Goal: Communication & Community: Answer question/provide support

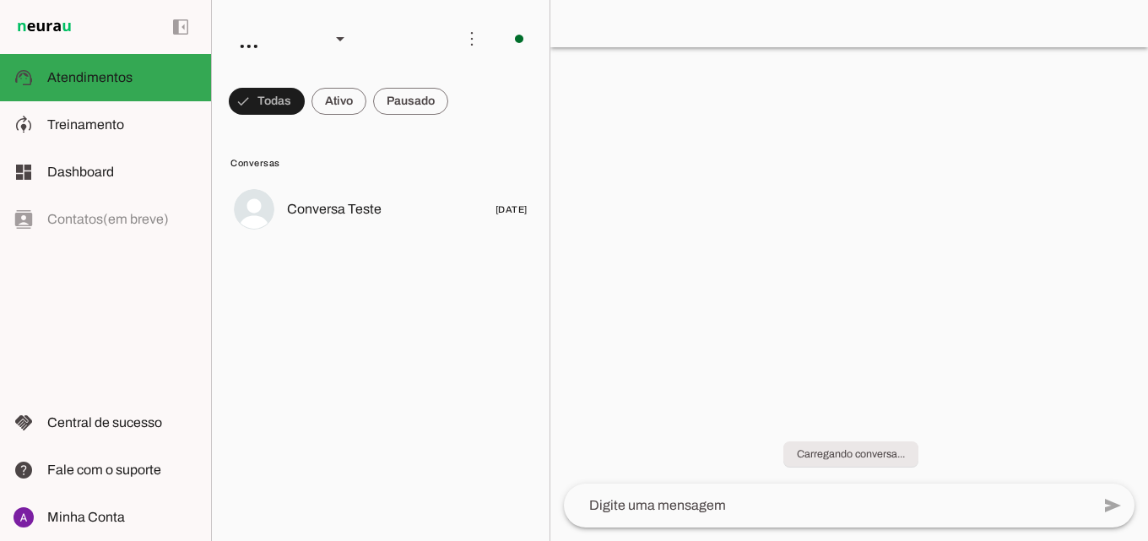
click at [305, 107] on span at bounding box center [267, 101] width 76 height 41
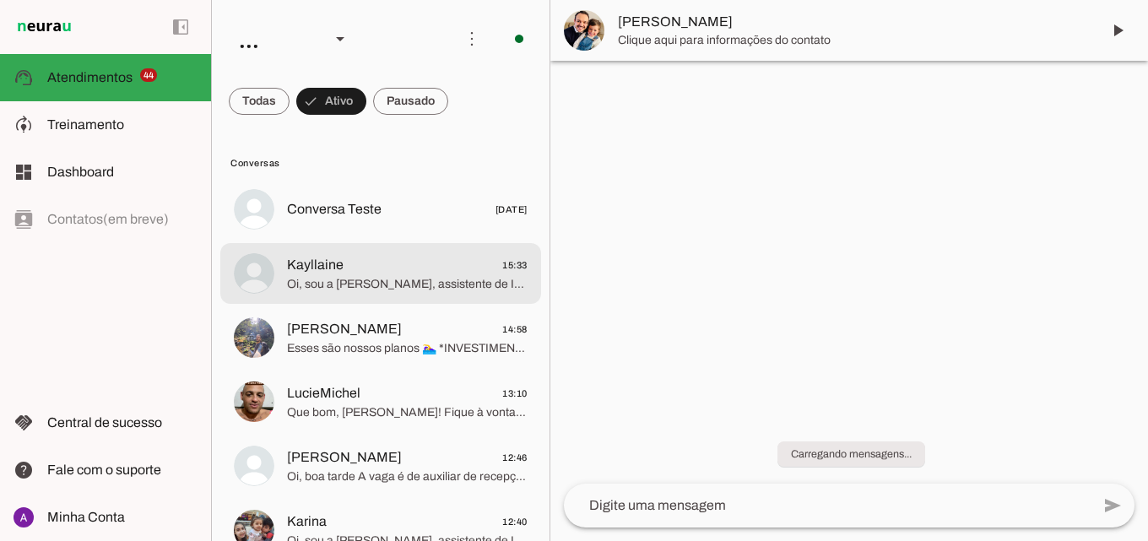
click at [393, 276] on span "Oi, sou a Mila, assistente de IA da Sport Mil! 💙✨🌊 Ainda estou em treinamento, …" at bounding box center [407, 284] width 241 height 17
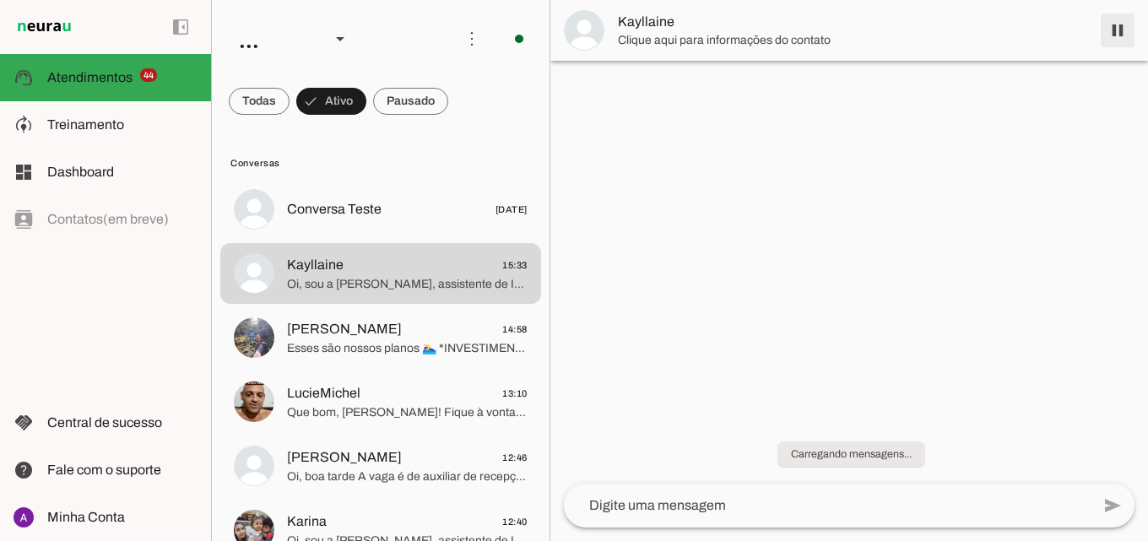
drag, startPoint x: 1108, startPoint y: 29, endPoint x: 1020, endPoint y: 3, distance: 91.6
click at [1107, 29] on span at bounding box center [1118, 30] width 41 height 41
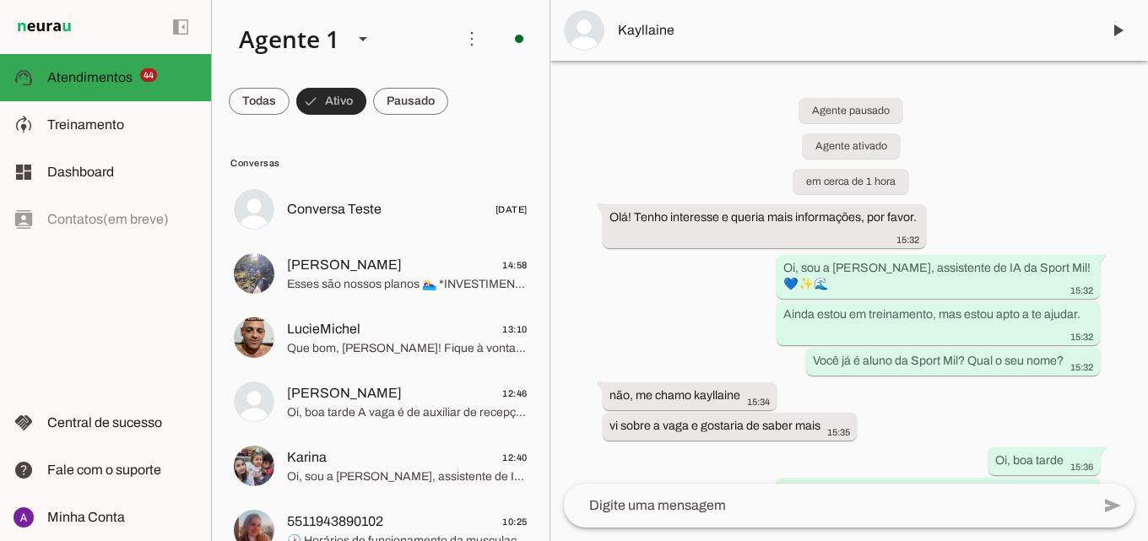
click at [337, 99] on span at bounding box center [331, 101] width 70 height 41
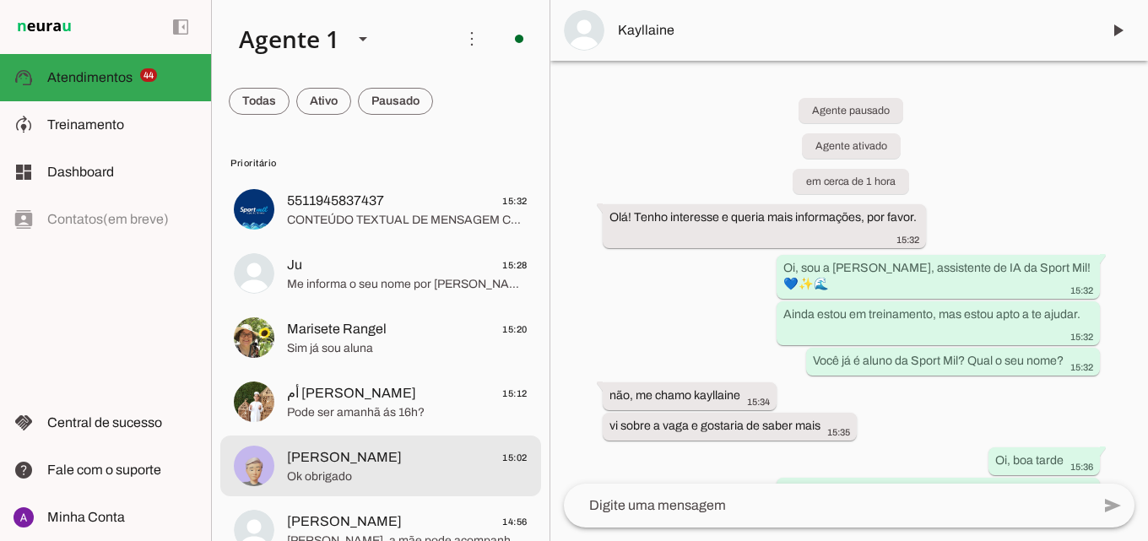
scroll to position [84, 0]
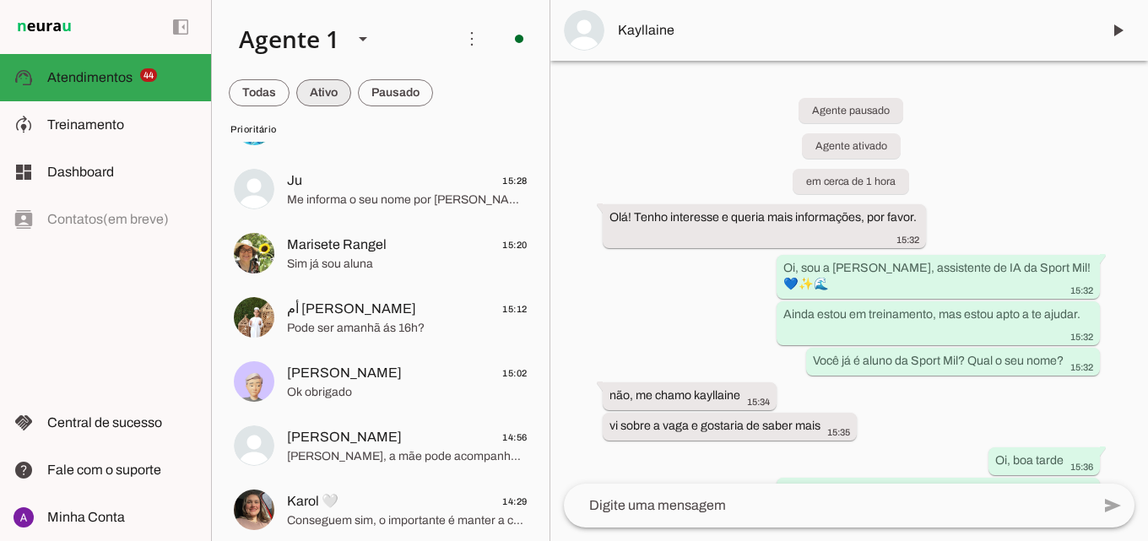
click at [290, 93] on span at bounding box center [259, 93] width 61 height 41
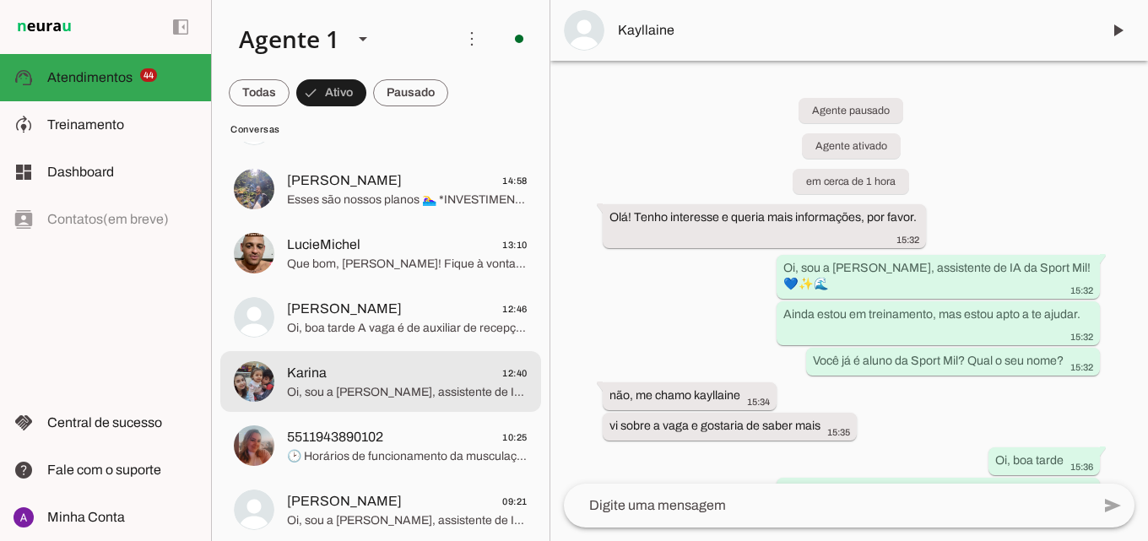
click at [413, 138] on div at bounding box center [407, 125] width 241 height 24
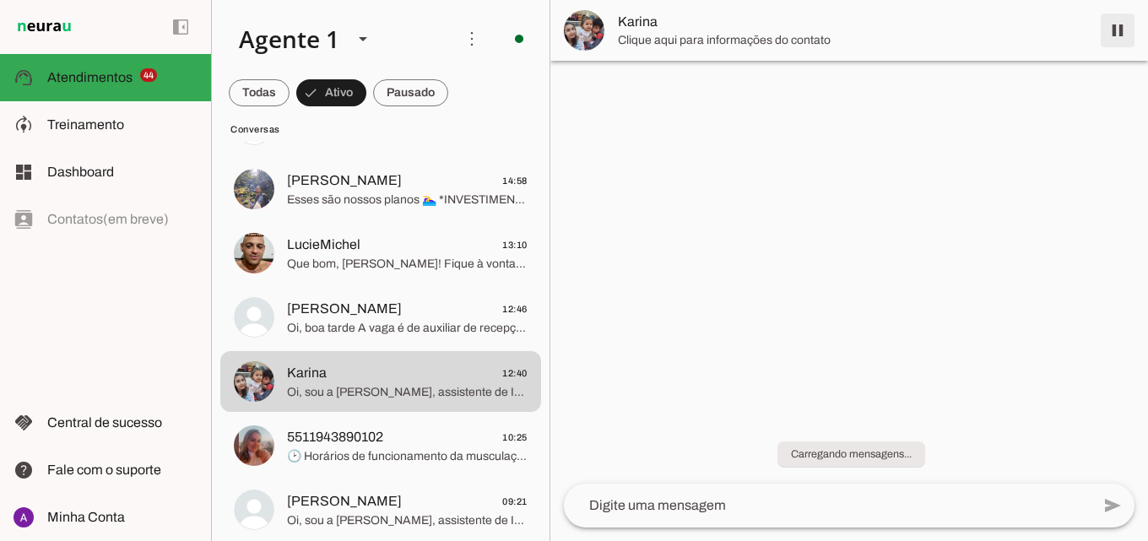
drag, startPoint x: 1128, startPoint y: 27, endPoint x: 1056, endPoint y: 5, distance: 75.1
click at [1126, 28] on span at bounding box center [1118, 30] width 41 height 41
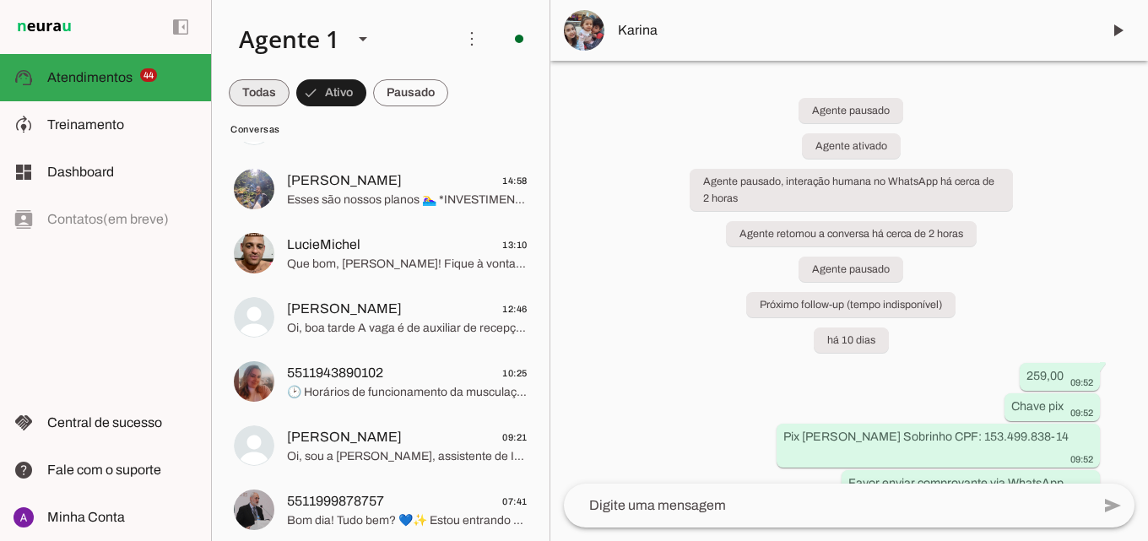
click at [273, 86] on span at bounding box center [259, 93] width 61 height 41
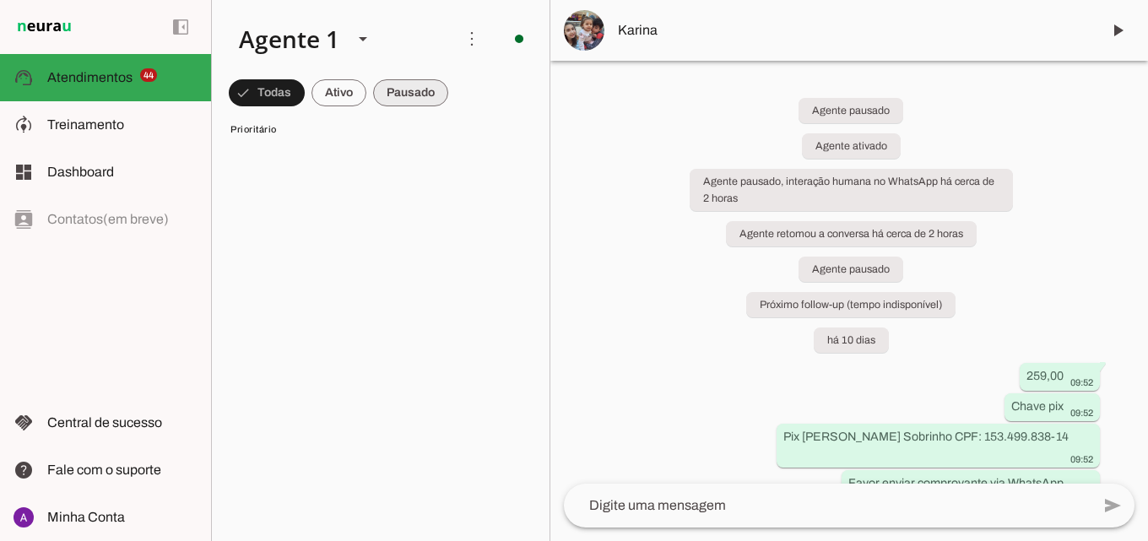
scroll to position [4635, 0]
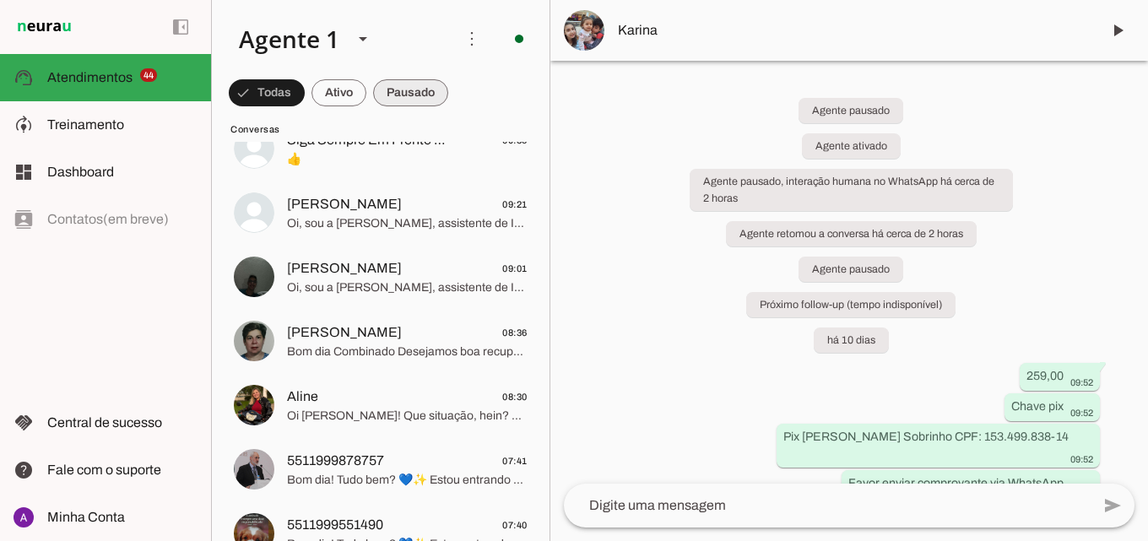
click at [305, 86] on span at bounding box center [267, 93] width 76 height 41
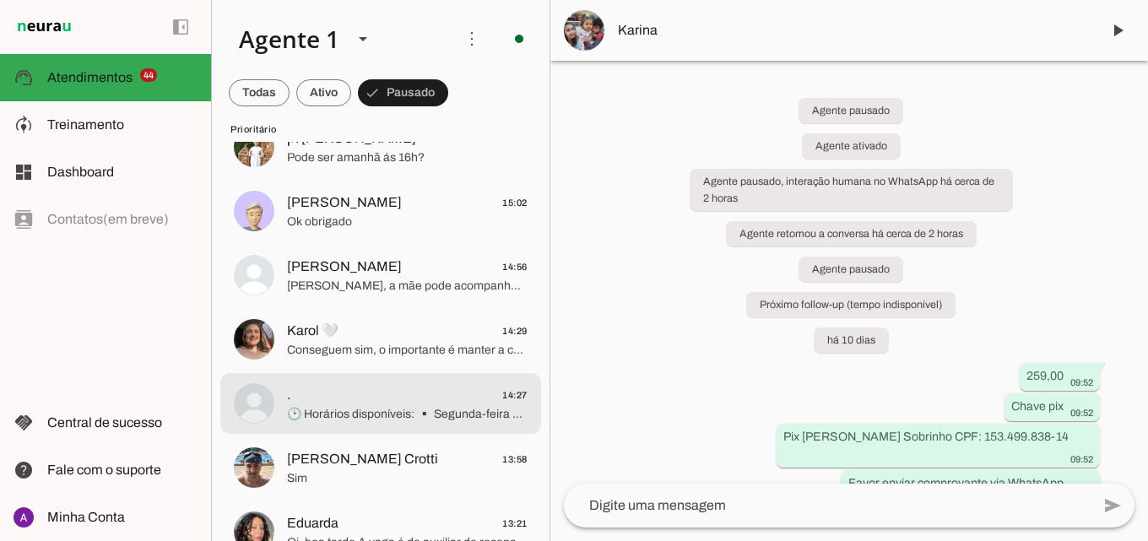
scroll to position [0, 0]
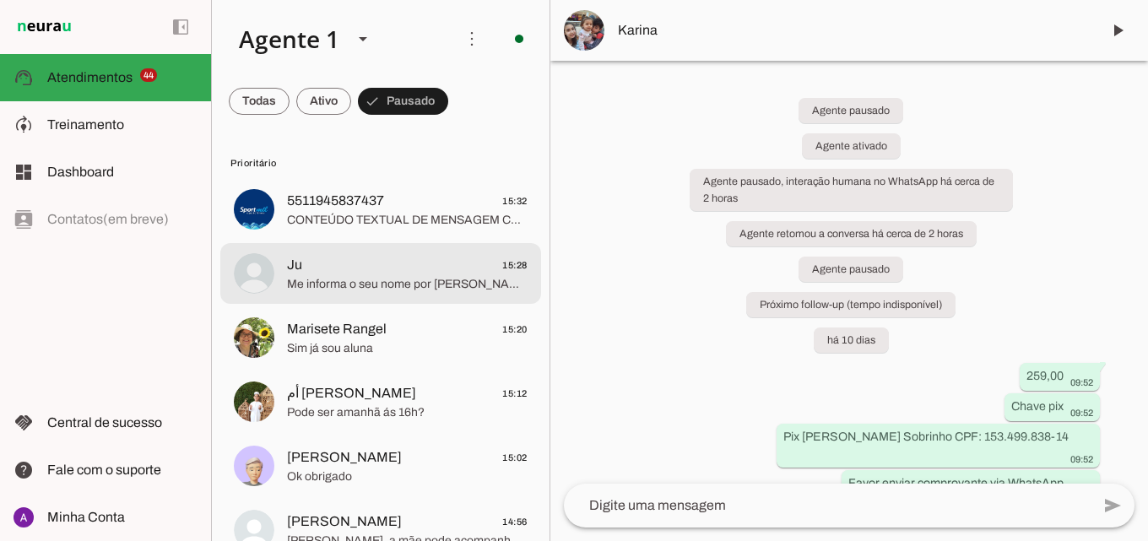
click at [471, 255] on span "Ju 15:28" at bounding box center [407, 265] width 241 height 21
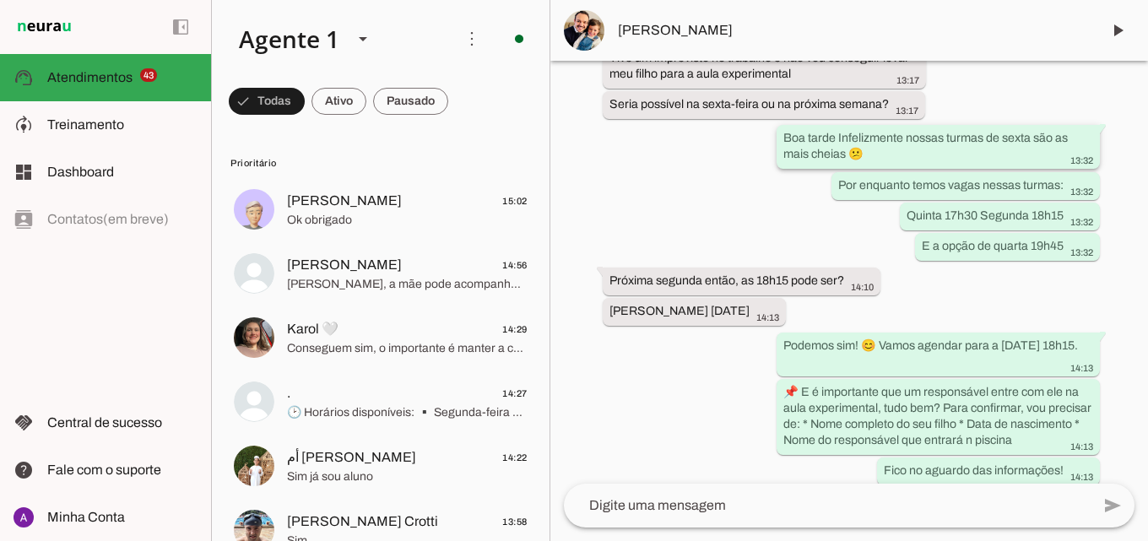
scroll to position [1171, 0]
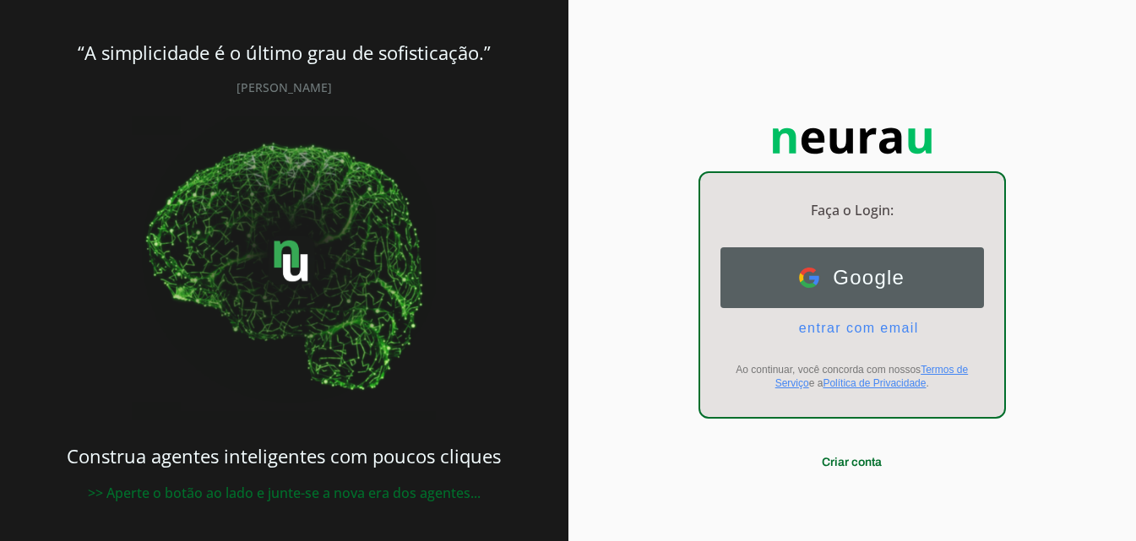
click at [905, 274] on button "Google Google" at bounding box center [851, 277] width 263 height 61
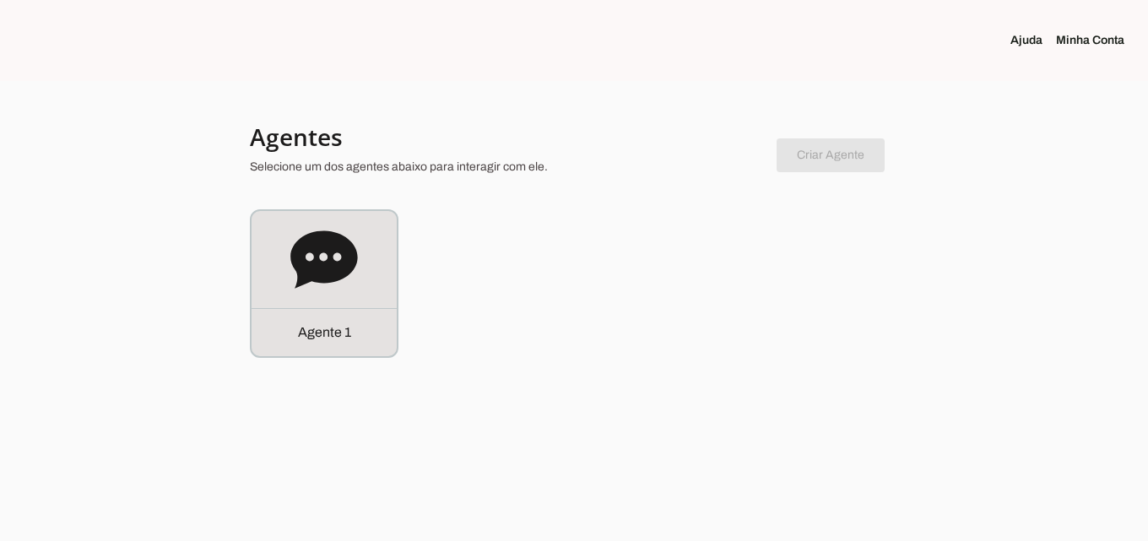
click at [1078, 40] on link "Minha Conta" at bounding box center [1097, 40] width 82 height 17
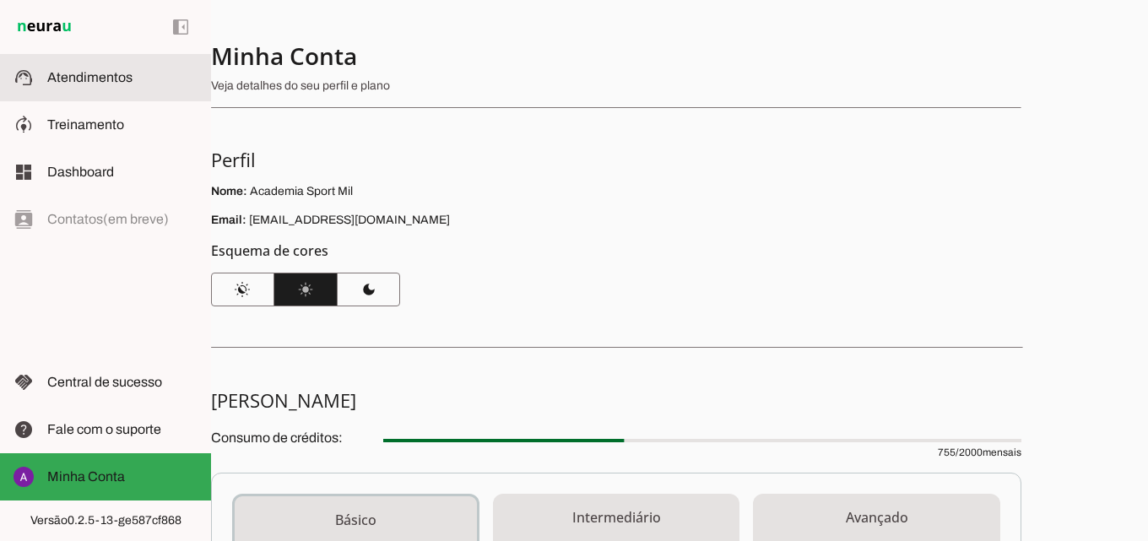
click at [72, 84] on slot at bounding box center [122, 78] width 150 height 20
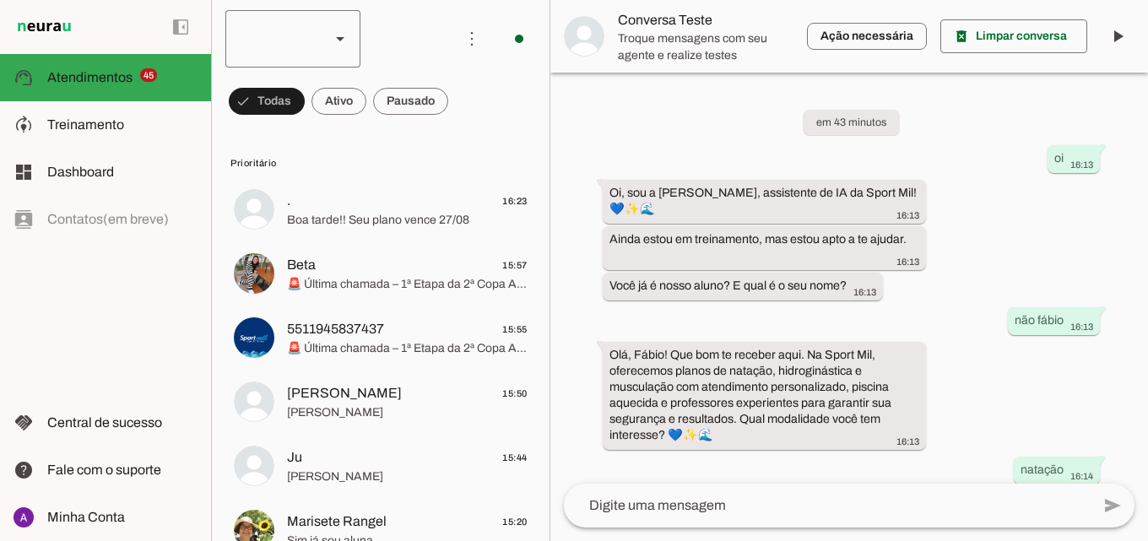
scroll to position [912, 0]
